Goal: Task Accomplishment & Management: Complete application form

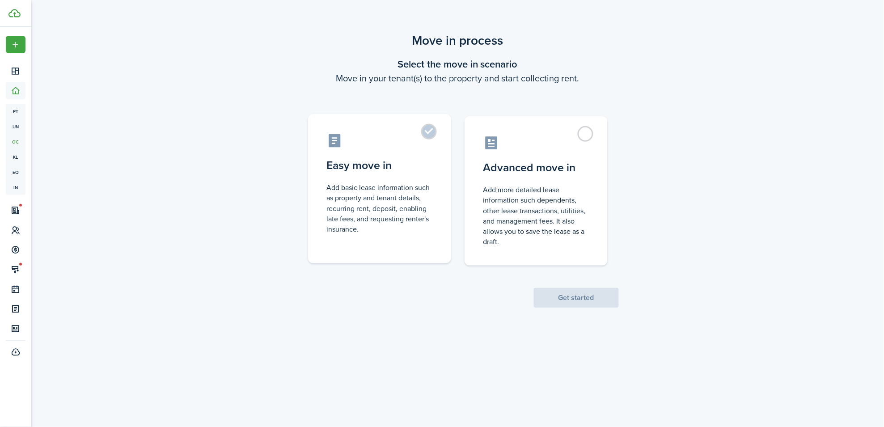
click at [405, 208] on control-radio-card-description "Add basic lease information such as property and tenant details, recurring rent…" at bounding box center [379, 208] width 105 height 52
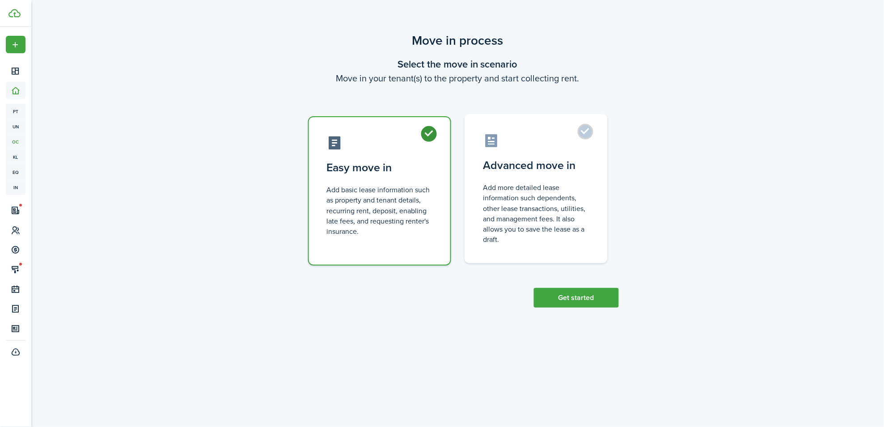
click at [564, 225] on control-radio-card-description "Add more detailed lease information such dependents, other lease transactions, …" at bounding box center [535, 213] width 105 height 62
radio input "false"
radio input "true"
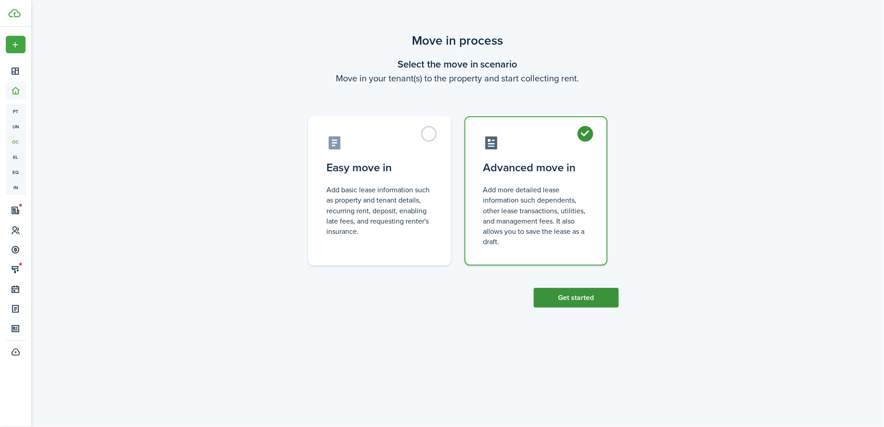
click at [597, 289] on button "Get started" at bounding box center [576, 298] width 85 height 20
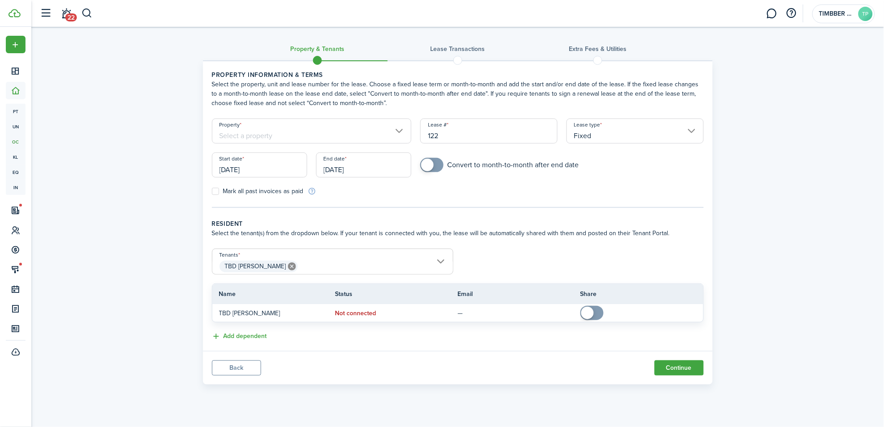
click at [276, 171] on input "[DATE]" at bounding box center [259, 164] width 95 height 25
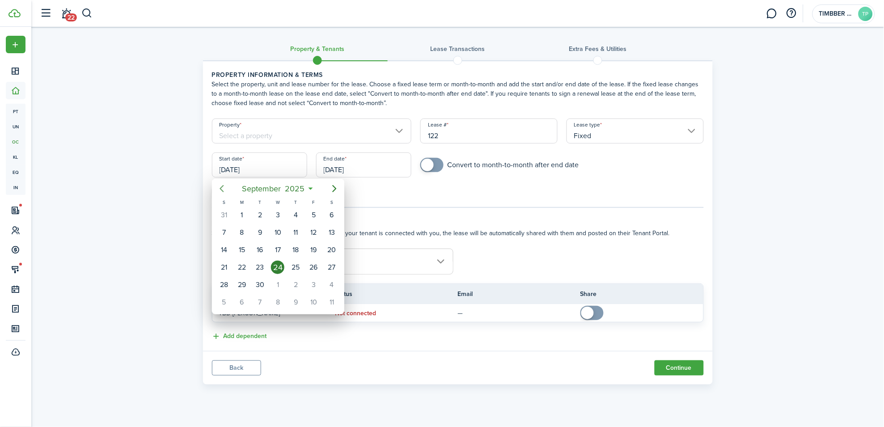
click at [221, 191] on icon "Previous page" at bounding box center [221, 188] width 11 height 11
click at [262, 211] on div "1" at bounding box center [259, 214] width 13 height 13
type input "[DATE]"
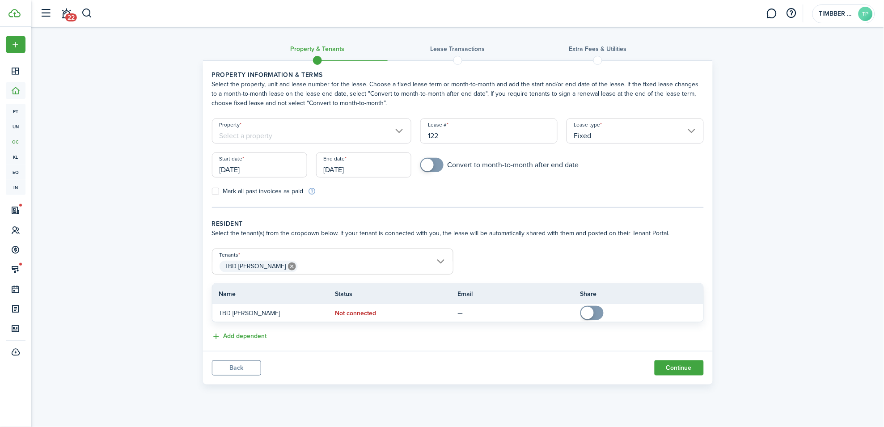
click at [266, 144] on div "Property" at bounding box center [311, 135] width 209 height 34
click at [266, 138] on input "Property" at bounding box center [312, 130] width 200 height 25
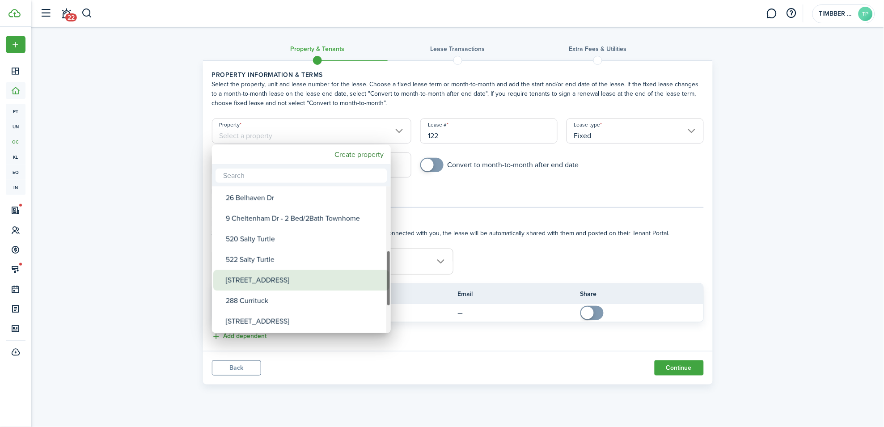
click at [298, 278] on div "[STREET_ADDRESS]" at bounding box center [305, 280] width 158 height 21
type input "[STREET_ADDRESS]"
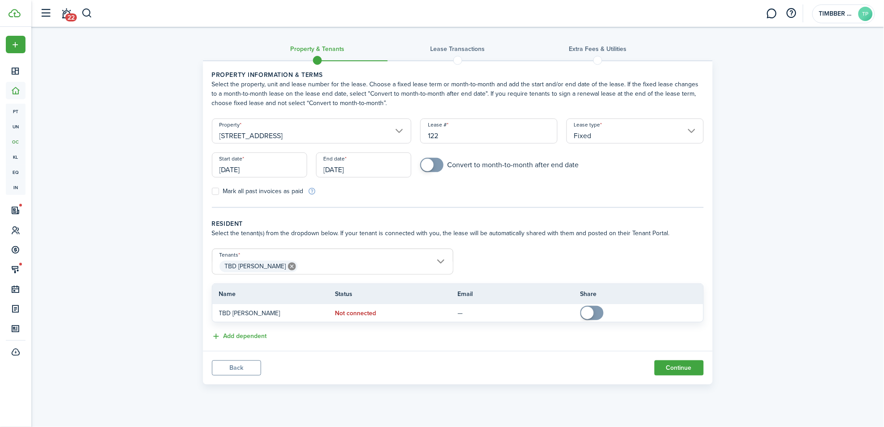
click at [472, 181] on form "Property [STREET_ADDRESS] Lease type Fixed Start date [DATE] End date [DATE] Co…" at bounding box center [457, 156] width 501 height 77
click at [380, 171] on input "[DATE]" at bounding box center [363, 164] width 95 height 25
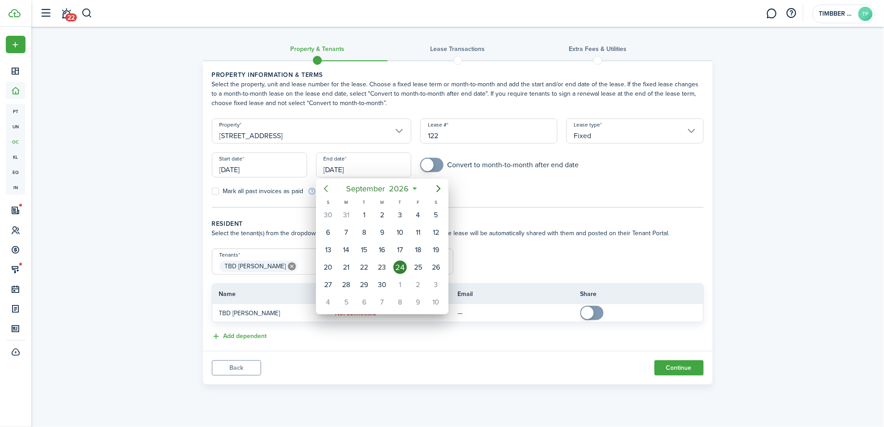
click at [325, 189] on icon "Previous page" at bounding box center [326, 188] width 4 height 7
click at [363, 284] on div "30" at bounding box center [364, 284] width 13 height 13
type input "[DATE]"
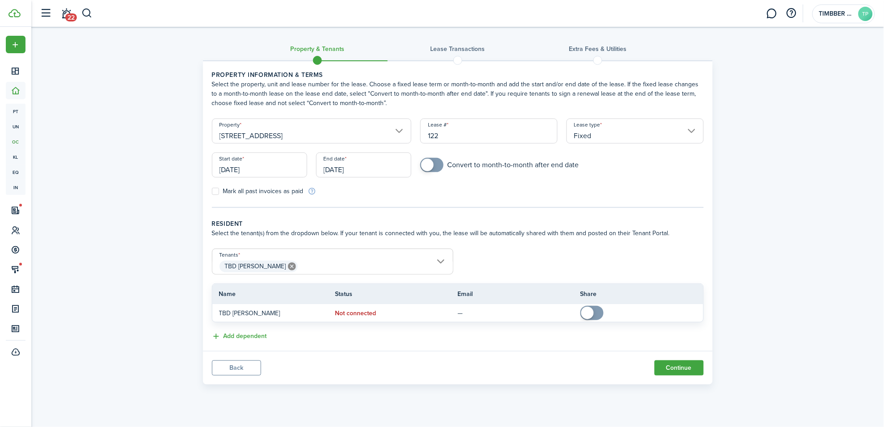
click at [503, 200] on tc-wizard-step "Property information & terms Select the property, unit and lease number for the…" at bounding box center [458, 139] width 492 height 138
click at [686, 366] on button "Continue" at bounding box center [678, 367] width 49 height 15
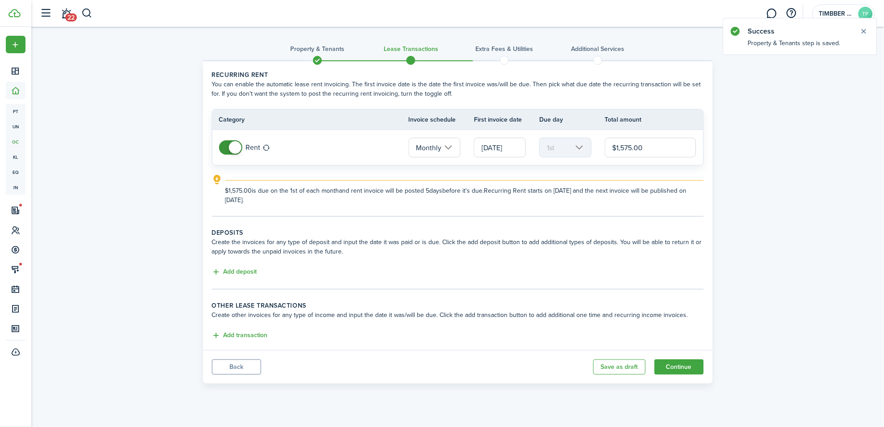
click at [624, 150] on input "$1,575.00" at bounding box center [651, 148] width 92 height 20
type input "$1,675.00"
click at [679, 366] on button "Continue" at bounding box center [678, 366] width 49 height 15
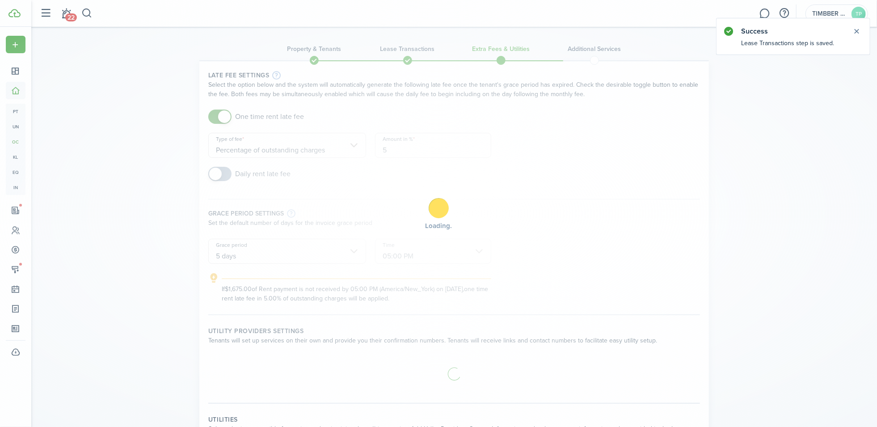
click at [224, 114] on div "Loading" at bounding box center [438, 213] width 877 height 427
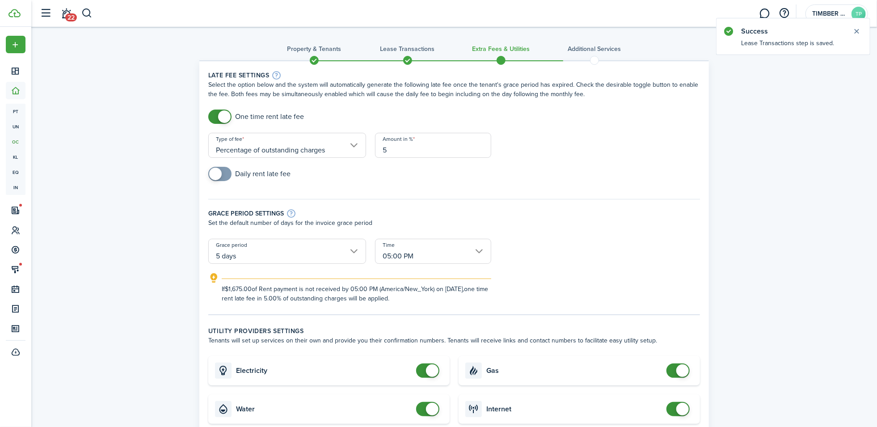
checkbox input "false"
click at [219, 115] on span at bounding box center [224, 116] width 13 height 13
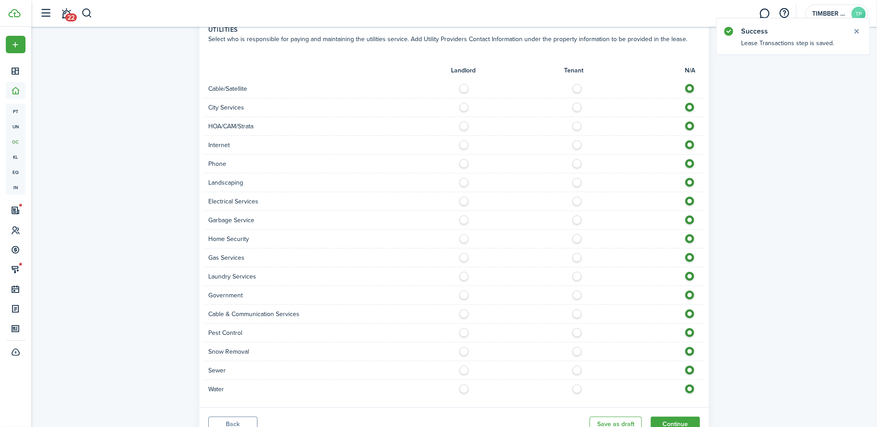
scroll to position [350, 0]
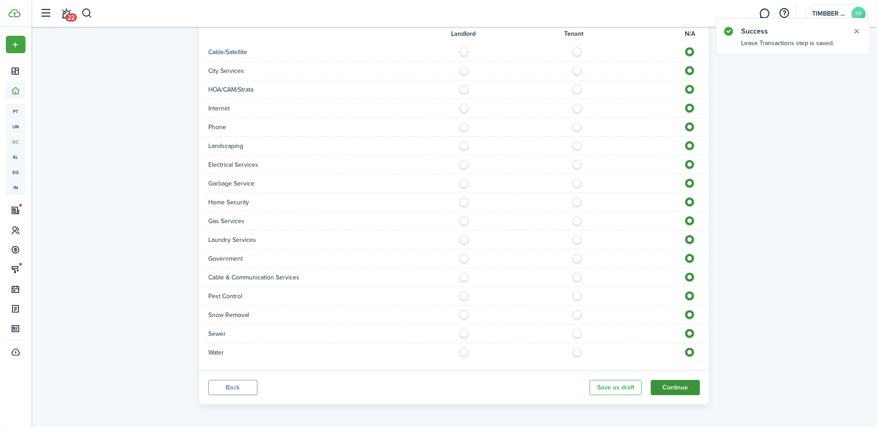
click at [674, 384] on button "Continue" at bounding box center [675, 387] width 49 height 15
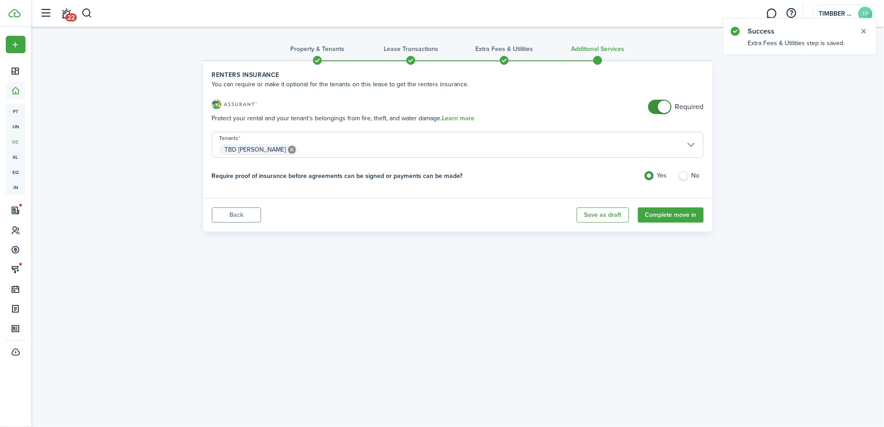
checkbox input "false"
click at [658, 103] on span at bounding box center [659, 107] width 9 height 14
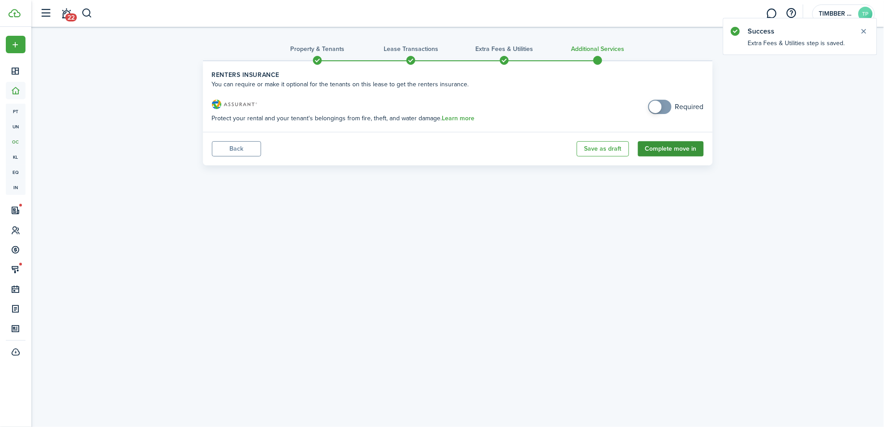
click at [681, 151] on button "Complete move in" at bounding box center [671, 148] width 66 height 15
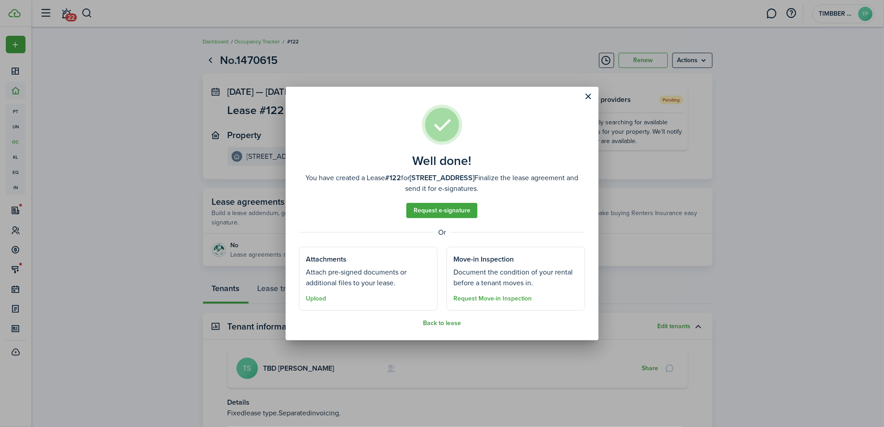
click at [449, 321] on button "Back to lease" at bounding box center [442, 323] width 38 height 7
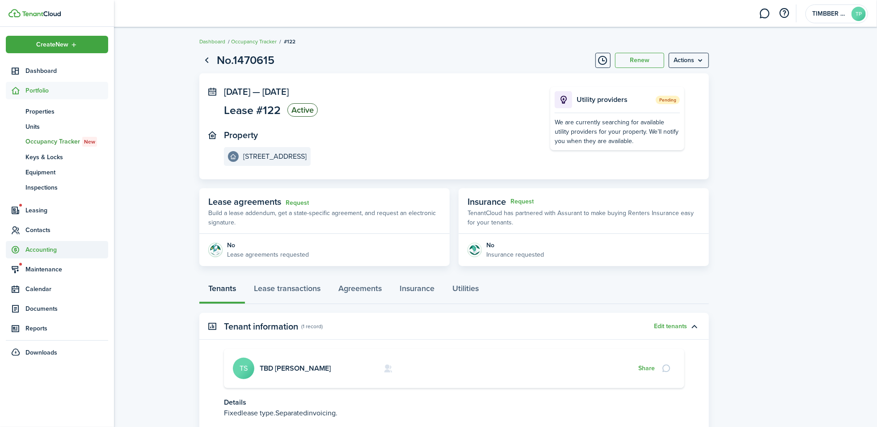
click at [46, 248] on span "Accounting" at bounding box center [66, 249] width 83 height 9
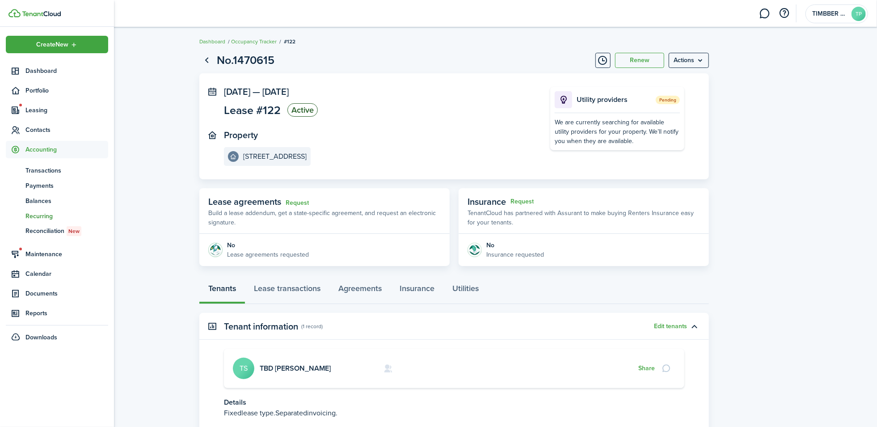
click at [48, 213] on span "Recurring" at bounding box center [66, 215] width 83 height 9
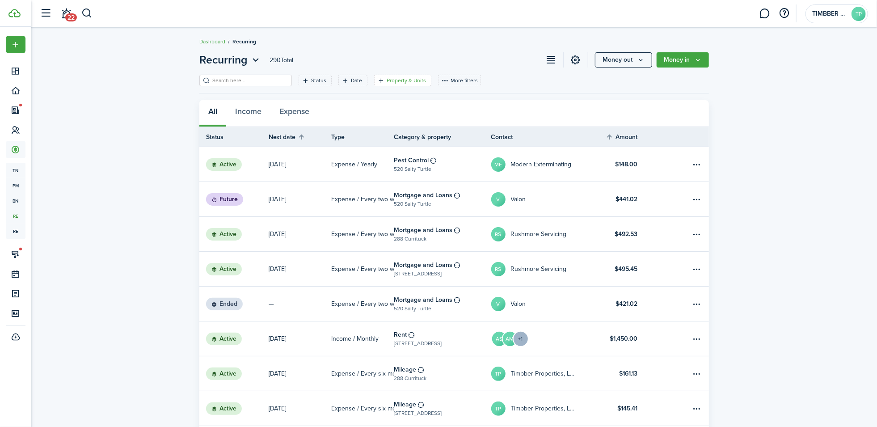
click at [389, 81] on filter-tag-label "Property & Units" at bounding box center [406, 80] width 39 height 8
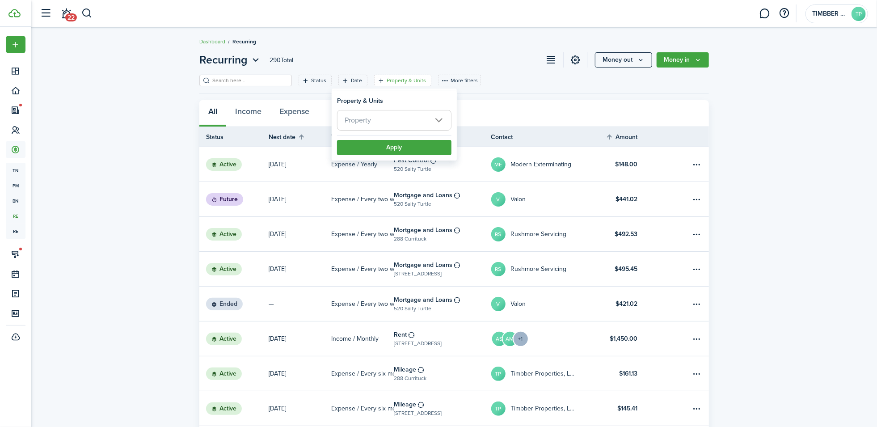
click at [404, 122] on span "Property" at bounding box center [394, 120] width 114 height 20
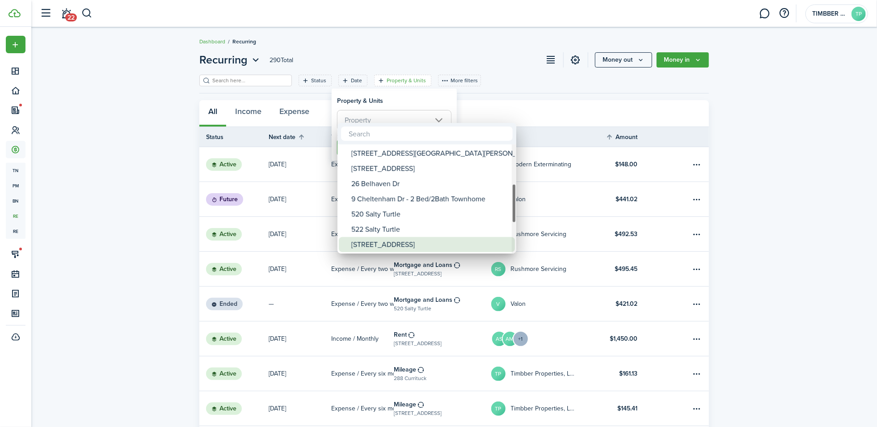
click at [398, 240] on div "[STREET_ADDRESS]" at bounding box center [430, 244] width 158 height 15
type input "[STREET_ADDRESS]"
click at [426, 105] on div at bounding box center [438, 213] width 1020 height 570
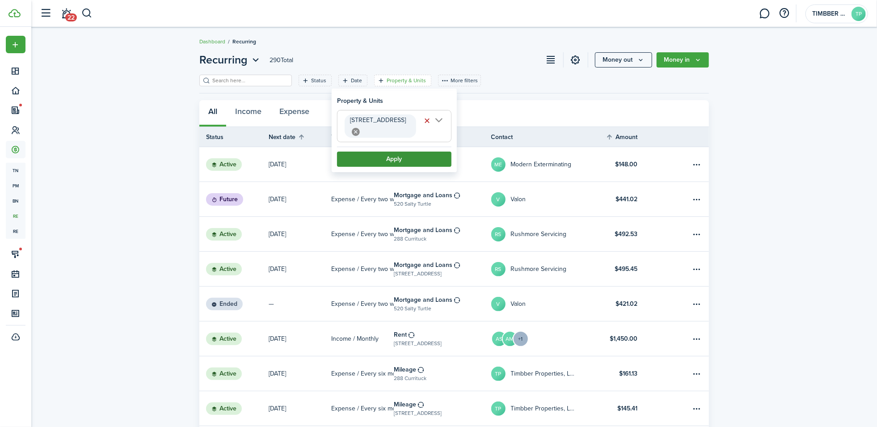
click at [415, 152] on button "Apply" at bounding box center [394, 159] width 114 height 15
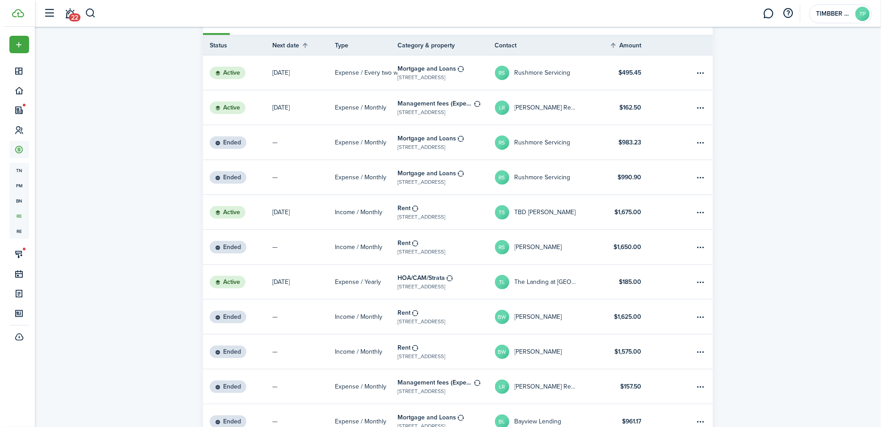
scroll to position [92, 0]
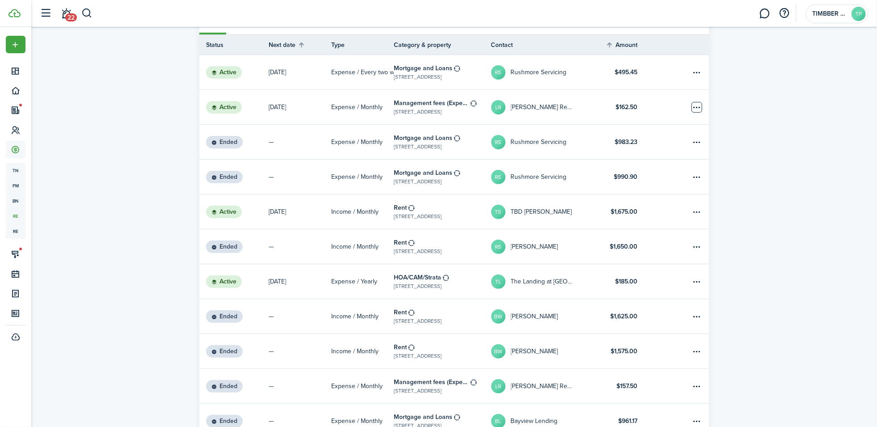
click at [700, 105] on table-menu-btn-icon "Open menu" at bounding box center [697, 107] width 11 height 11
click at [662, 140] on button "End" at bounding box center [663, 139] width 78 height 15
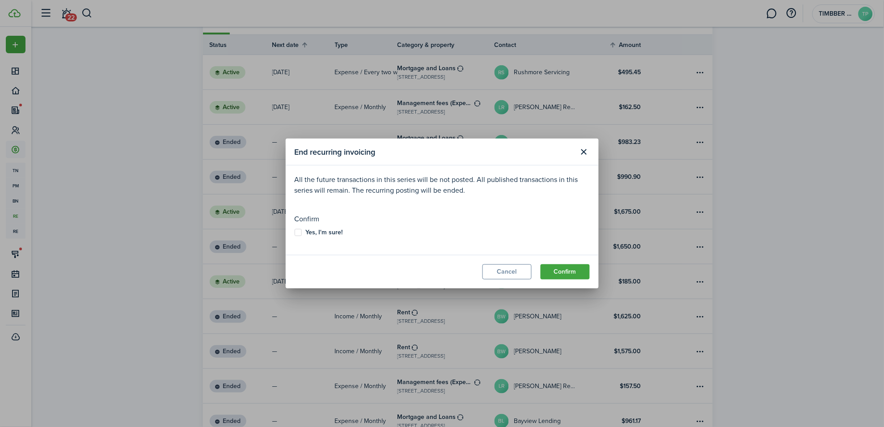
click at [299, 236] on modal-body "All the future transactions in this series will be not posted. All published tr…" at bounding box center [442, 209] width 313 height 89
click at [325, 231] on b "Yes, I'm sure!" at bounding box center [324, 232] width 37 height 9
click at [295, 232] on input "Yes, I'm sure!" at bounding box center [294, 232] width 0 height 0
checkbox input "true"
click at [559, 270] on button "Confirm" at bounding box center [564, 271] width 49 height 15
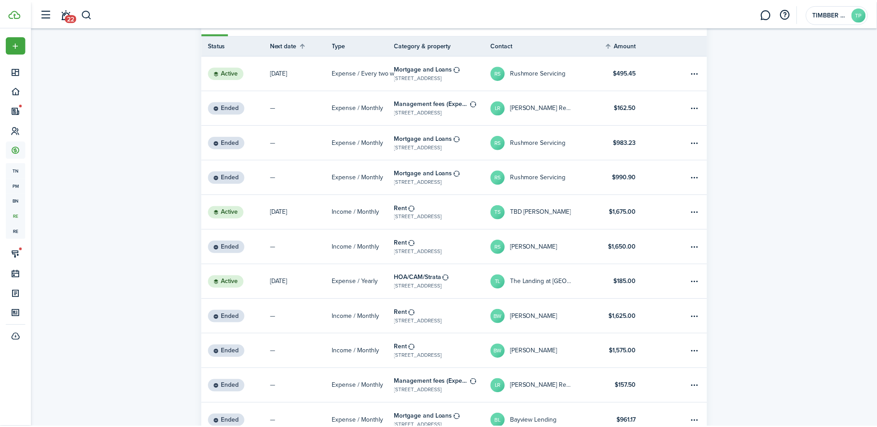
scroll to position [0, 0]
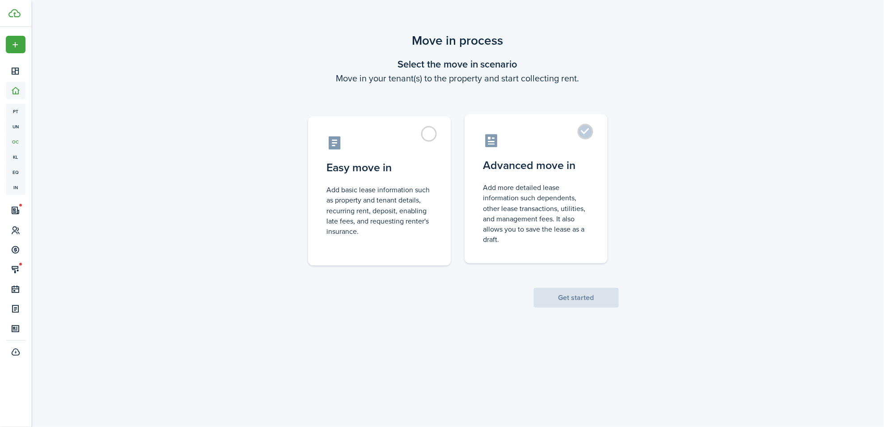
click at [600, 177] on label "Advanced move in Add more detailed lease information such dependents, other lea…" at bounding box center [535, 188] width 143 height 149
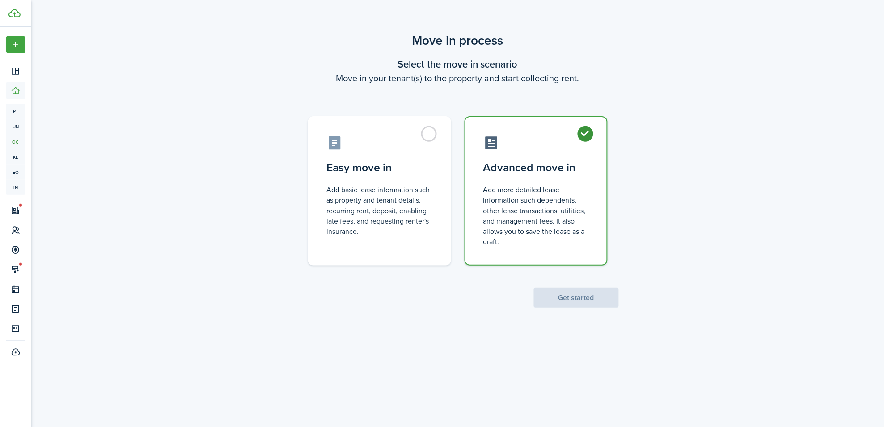
radio input "true"
click at [572, 294] on button "Get started" at bounding box center [576, 298] width 85 height 20
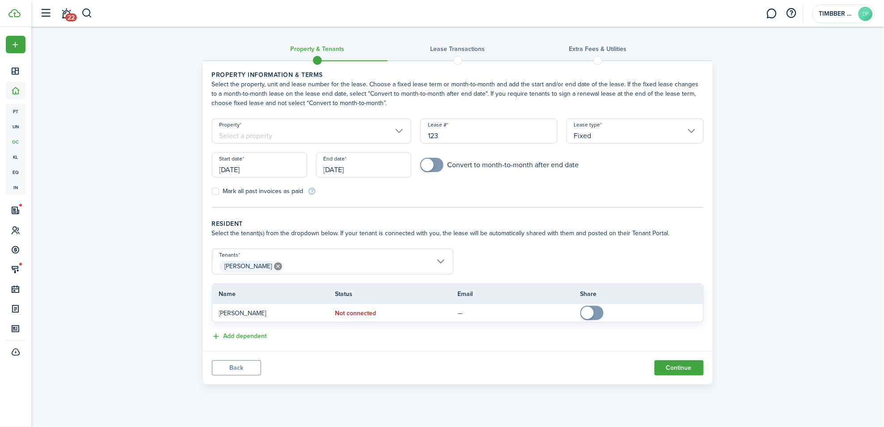
click at [287, 171] on input "[DATE]" at bounding box center [259, 164] width 95 height 25
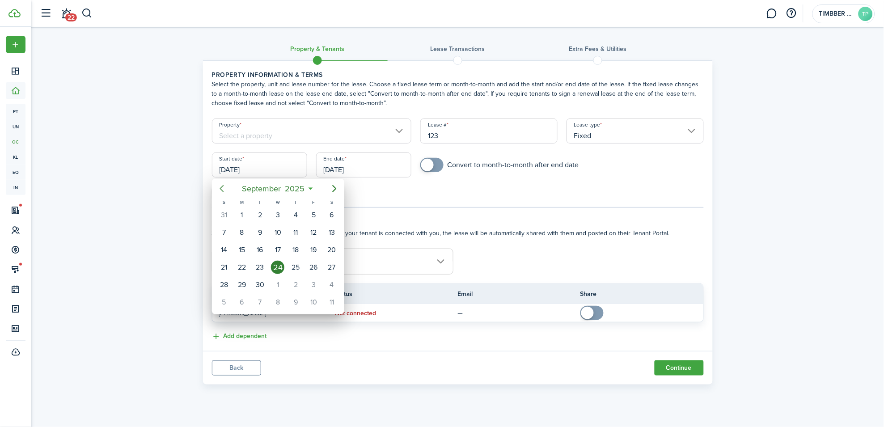
click at [227, 184] on mbsc-button "Previous page" at bounding box center [222, 189] width 18 height 18
click at [333, 186] on icon "Next page" at bounding box center [334, 188] width 4 height 7
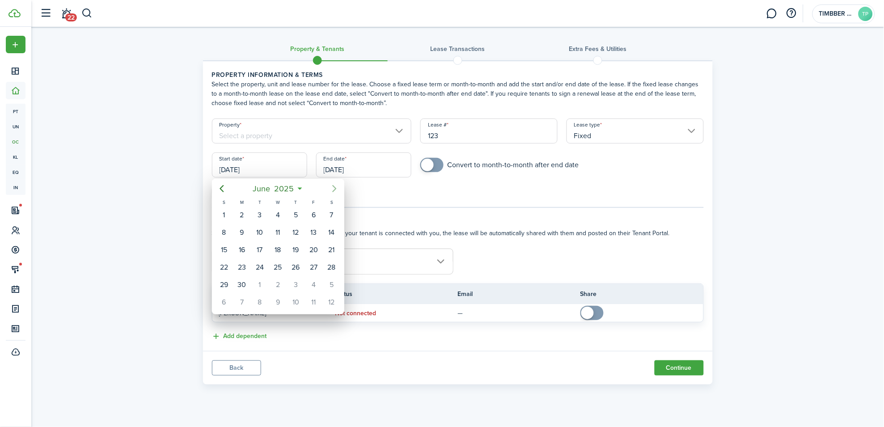
click at [333, 186] on icon "Next page" at bounding box center [334, 188] width 4 height 7
click at [266, 214] on div "1" at bounding box center [259, 214] width 13 height 13
type input "[DATE]"
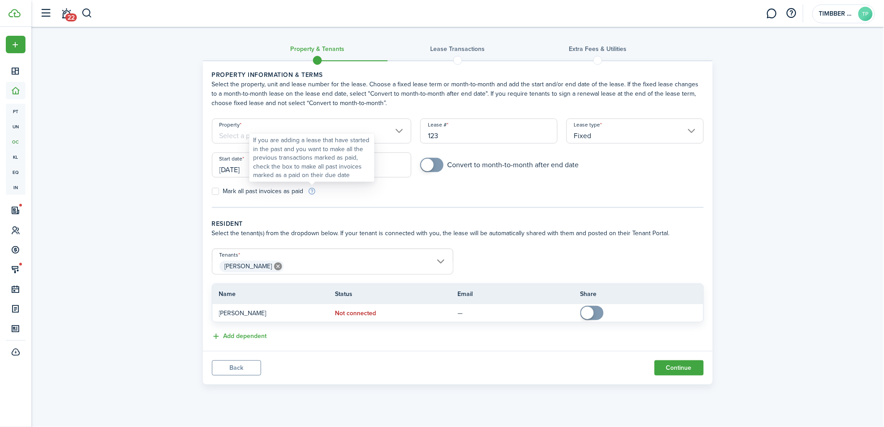
click at [356, 170] on div "If you are adding a lease that have started in the past and you want to make al…" at bounding box center [311, 158] width 117 height 44
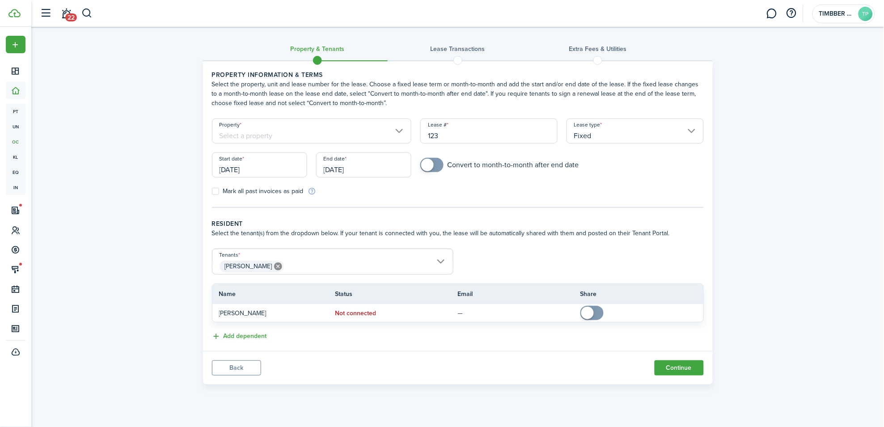
click at [394, 163] on input "[DATE]" at bounding box center [363, 164] width 95 height 25
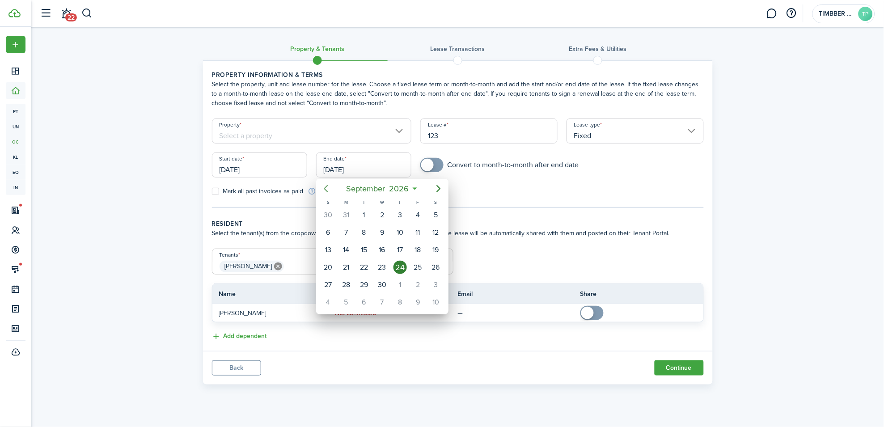
click at [324, 192] on icon "Previous page" at bounding box center [326, 188] width 11 height 11
click at [363, 279] on div "30" at bounding box center [364, 284] width 13 height 13
type input "[DATE]"
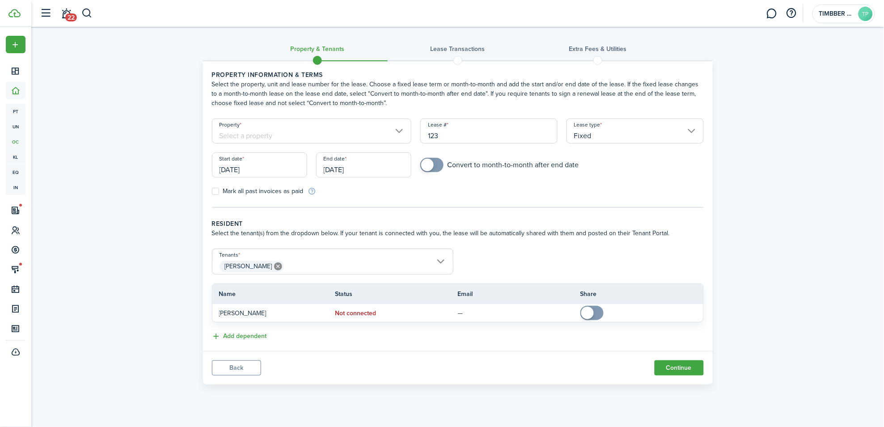
click at [294, 133] on input "Property" at bounding box center [312, 130] width 200 height 25
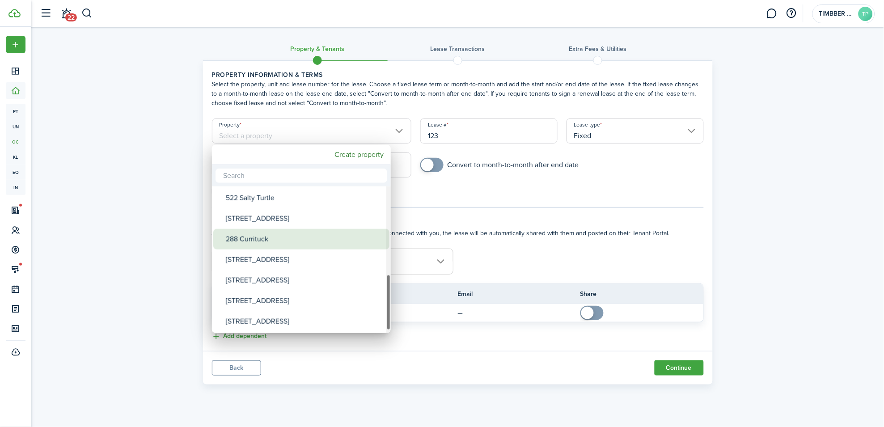
click at [270, 234] on div "288 Currituck" at bounding box center [305, 239] width 158 height 21
type input "288 Currituck"
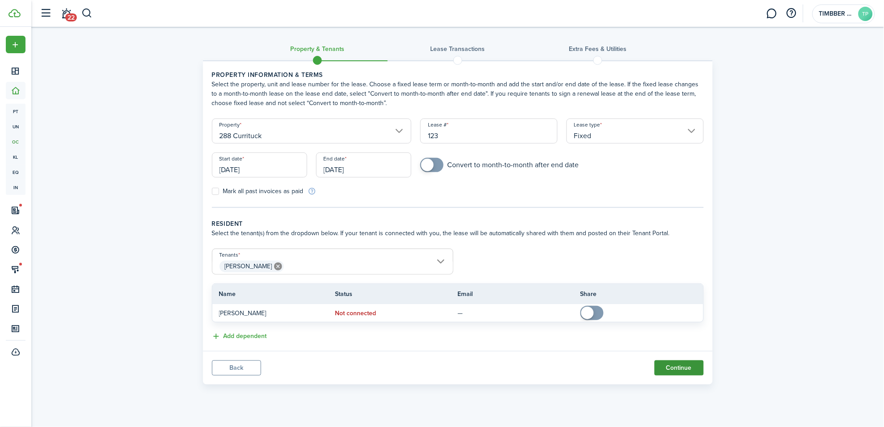
click at [689, 367] on button "Continue" at bounding box center [678, 367] width 49 height 15
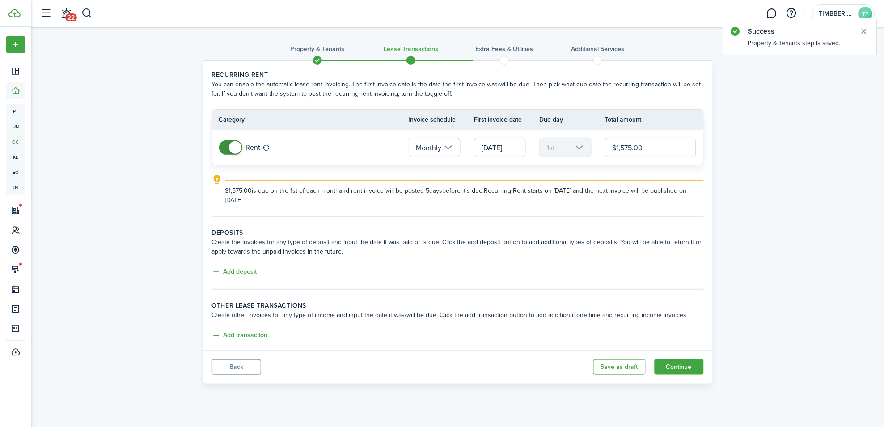
click at [624, 143] on input "$1,575.00" at bounding box center [651, 148] width 92 height 20
type input "$1,650.00"
click at [478, 226] on panel-main-body "Recurring rent You can enable the automatic lease rent invoicing. The first inv…" at bounding box center [458, 205] width 510 height 289
click at [700, 366] on button "Continue" at bounding box center [678, 366] width 49 height 15
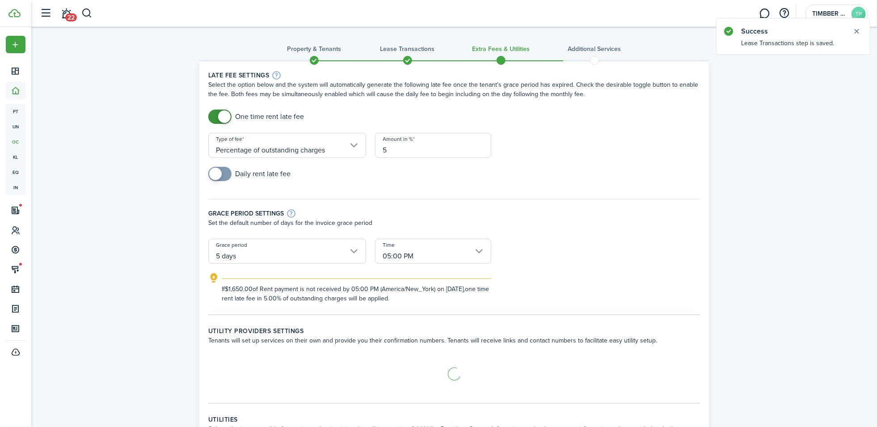
checkbox input "false"
click at [220, 118] on span at bounding box center [224, 116] width 13 height 13
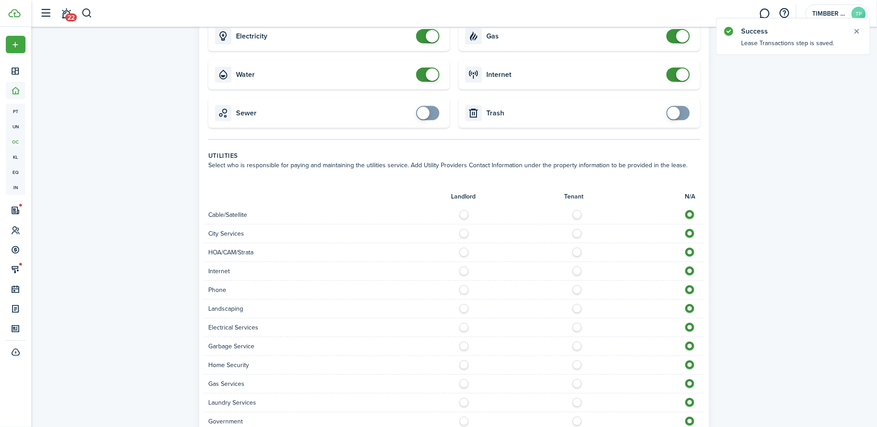
scroll to position [350, 0]
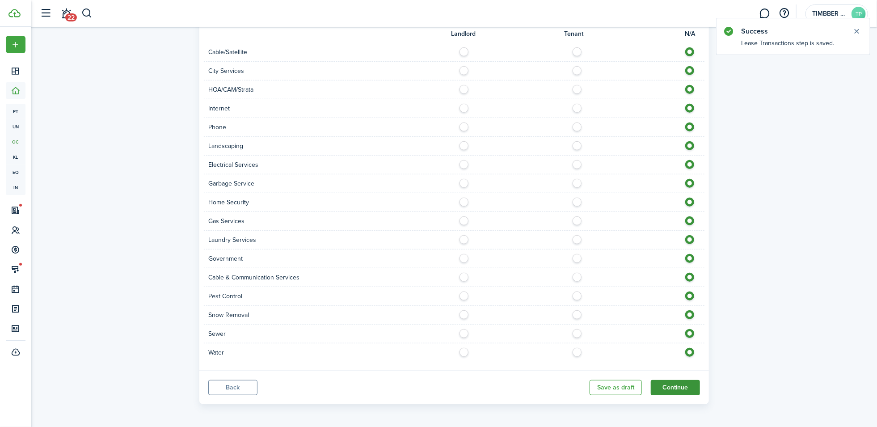
click at [678, 391] on button "Continue" at bounding box center [675, 387] width 49 height 15
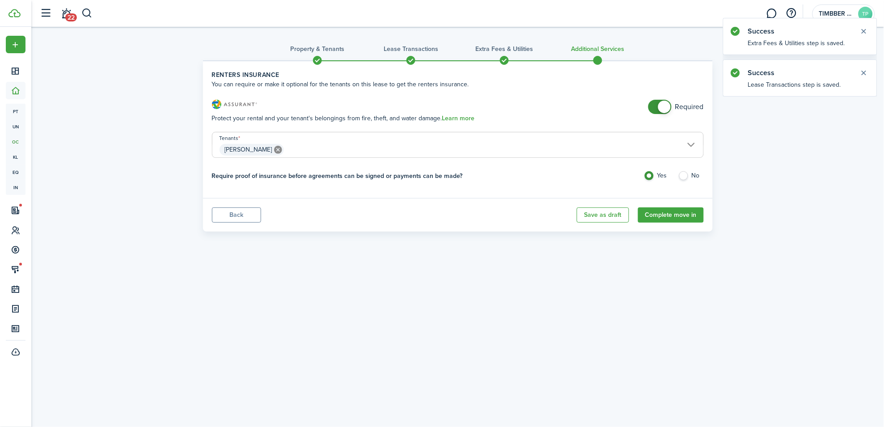
checkbox input "false"
click at [656, 105] on span at bounding box center [659, 107] width 9 height 14
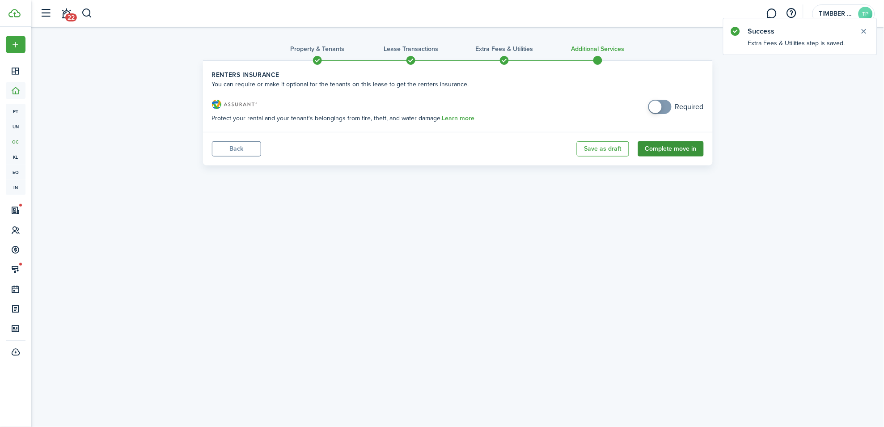
click at [672, 148] on button "Complete move in" at bounding box center [671, 148] width 66 height 15
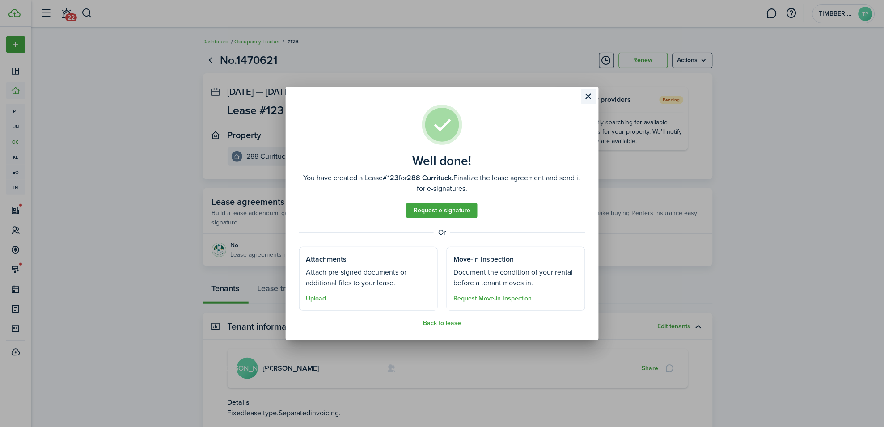
click at [589, 97] on button "Close modal" at bounding box center [588, 96] width 15 height 15
